Goal: Task Accomplishment & Management: Manage account settings

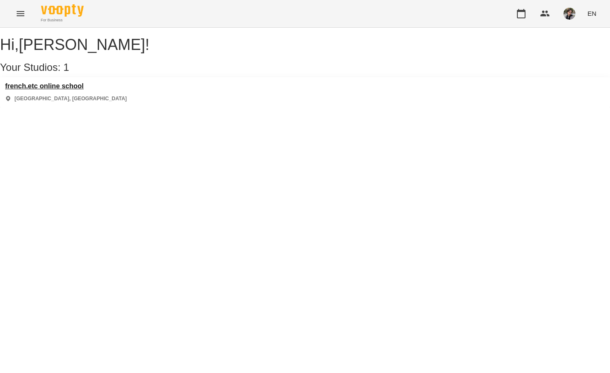
click at [81, 90] on h3 "french.etc online school" at bounding box center [66, 86] width 122 height 8
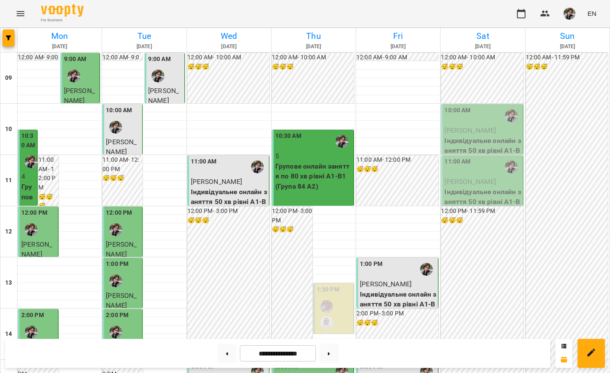
click at [462, 134] on p "[PERSON_NAME]" at bounding box center [482, 130] width 76 height 10
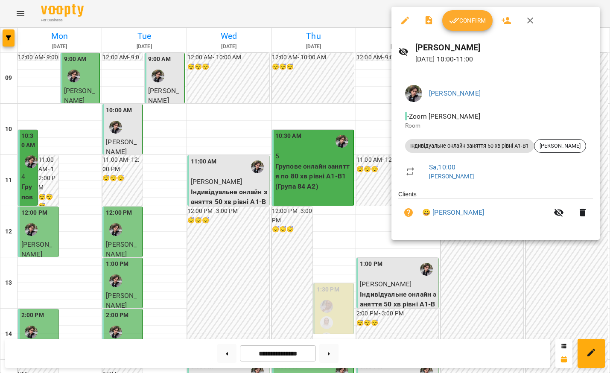
click at [469, 18] on span "Confirm" at bounding box center [467, 20] width 37 height 10
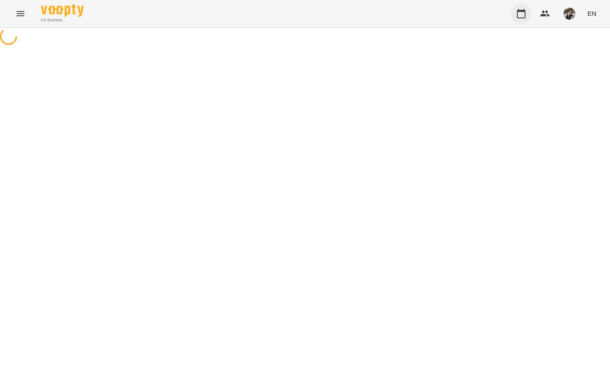
click at [524, 18] on icon "button" at bounding box center [521, 14] width 10 height 10
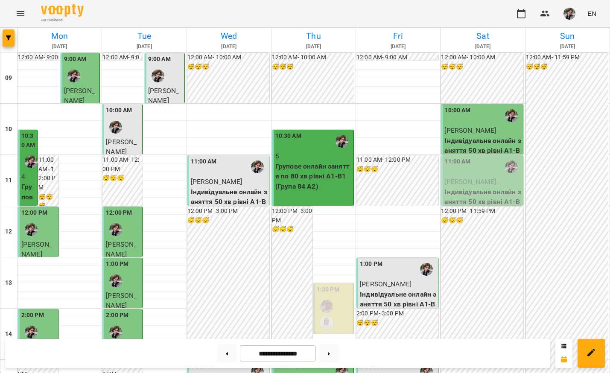
click at [477, 165] on div "11:00 AM" at bounding box center [482, 167] width 76 height 20
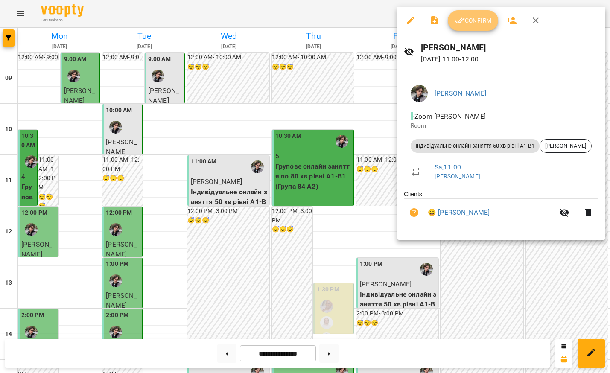
click at [484, 29] on button "Confirm" at bounding box center [473, 20] width 50 height 20
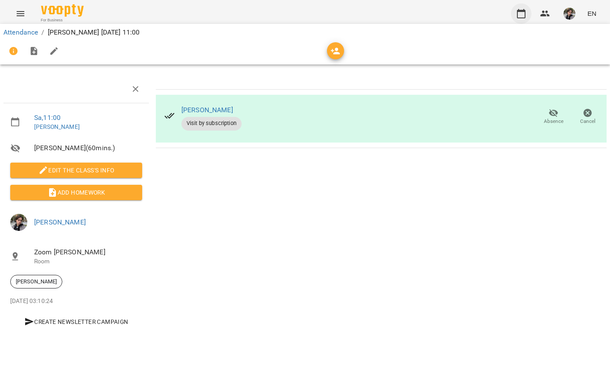
click at [527, 12] on button "button" at bounding box center [521, 13] width 20 height 20
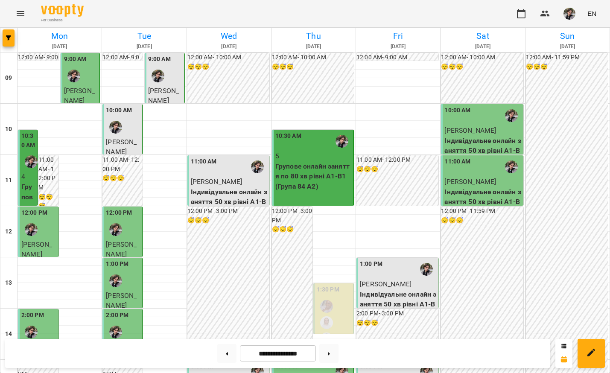
click at [573, 19] on img "button" at bounding box center [569, 14] width 12 height 12
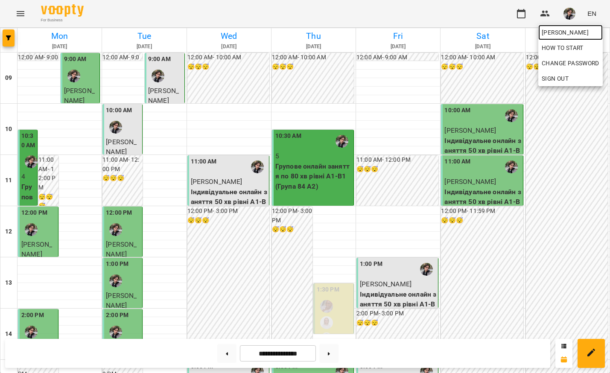
click at [573, 32] on span "[PERSON_NAME]" at bounding box center [570, 32] width 58 height 10
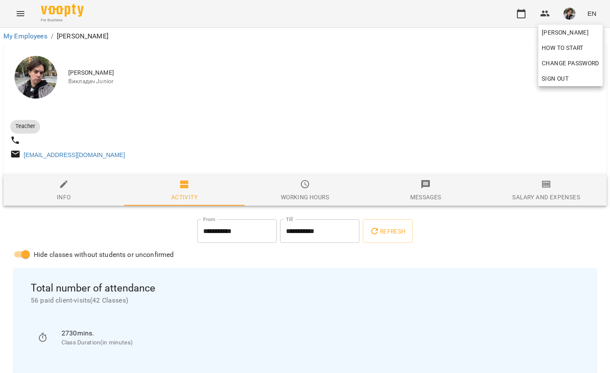
click at [443, 140] on div at bounding box center [305, 186] width 610 height 373
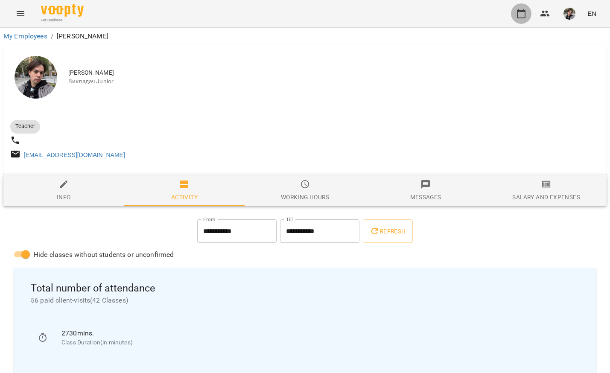
click at [519, 16] on icon "button" at bounding box center [521, 14] width 10 height 10
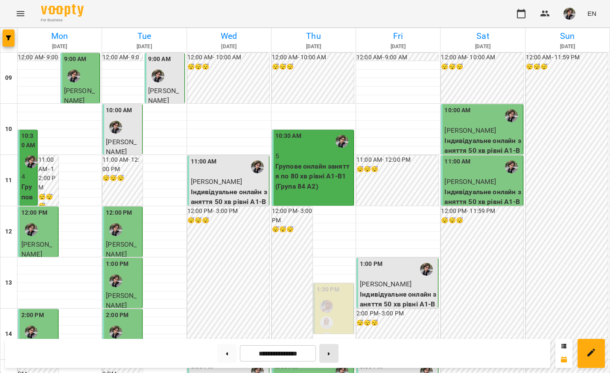
click at [334, 353] on button at bounding box center [328, 353] width 19 height 19
type input "**********"
